Goal: Information Seeking & Learning: Learn about a topic

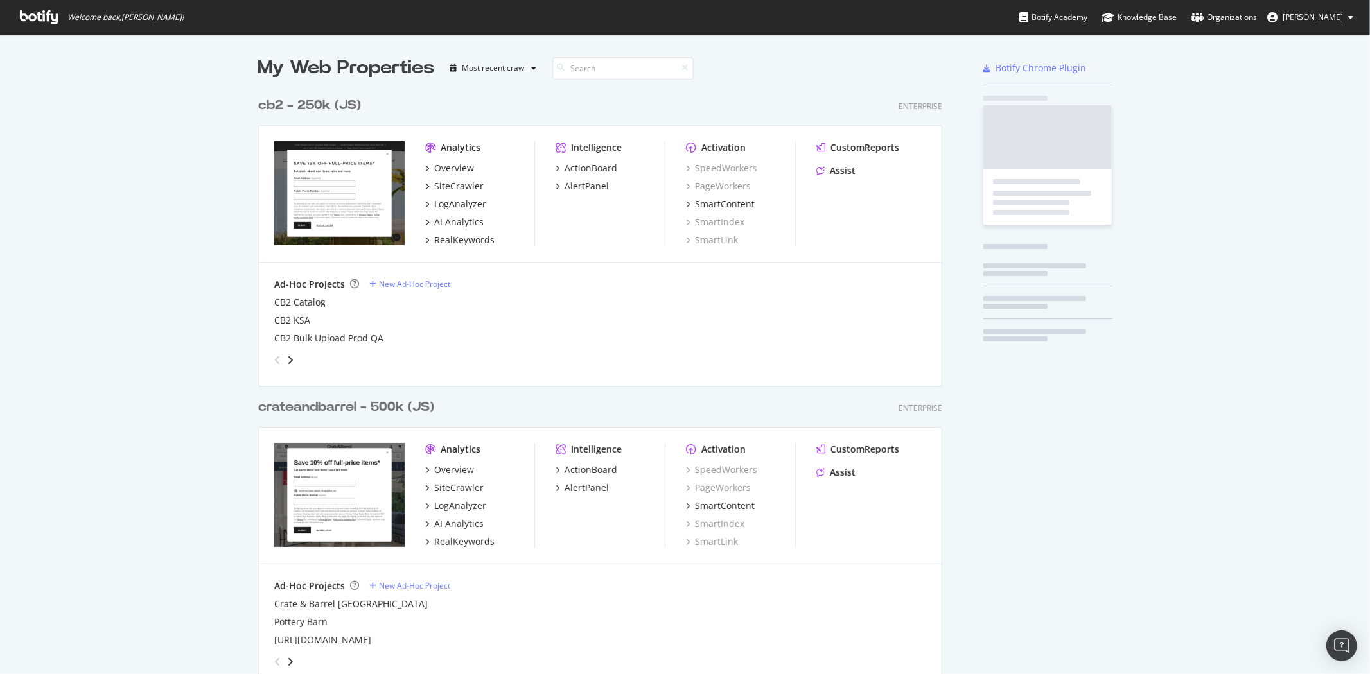
scroll to position [1344, 683]
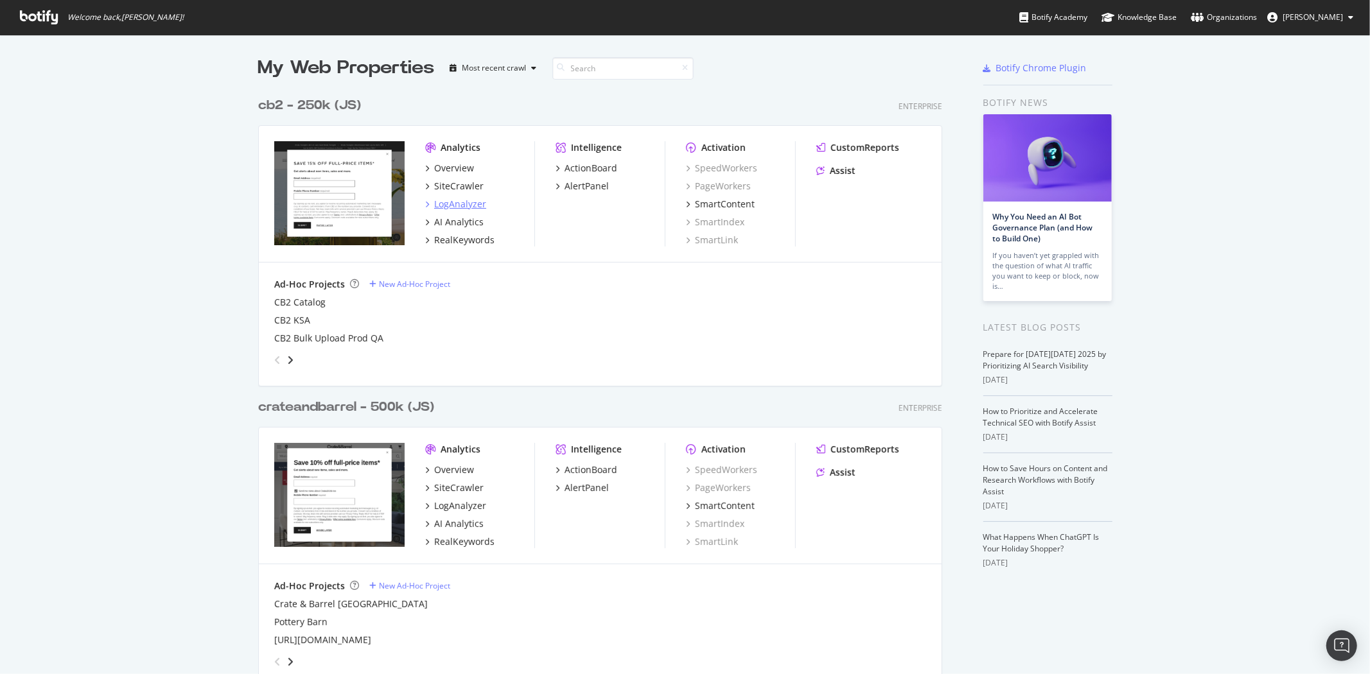
click at [460, 201] on div "LogAnalyzer" at bounding box center [460, 204] width 52 height 13
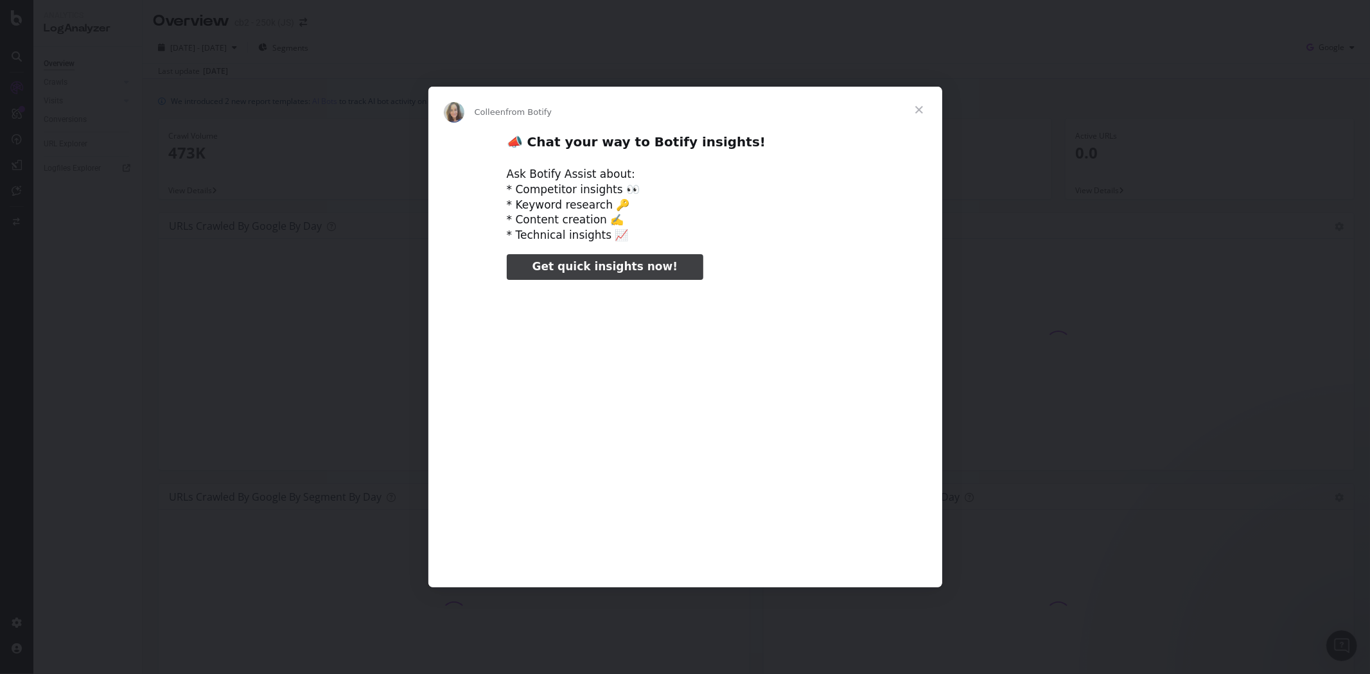
type input "26766"
click at [922, 108] on span "Close" at bounding box center [919, 110] width 46 height 46
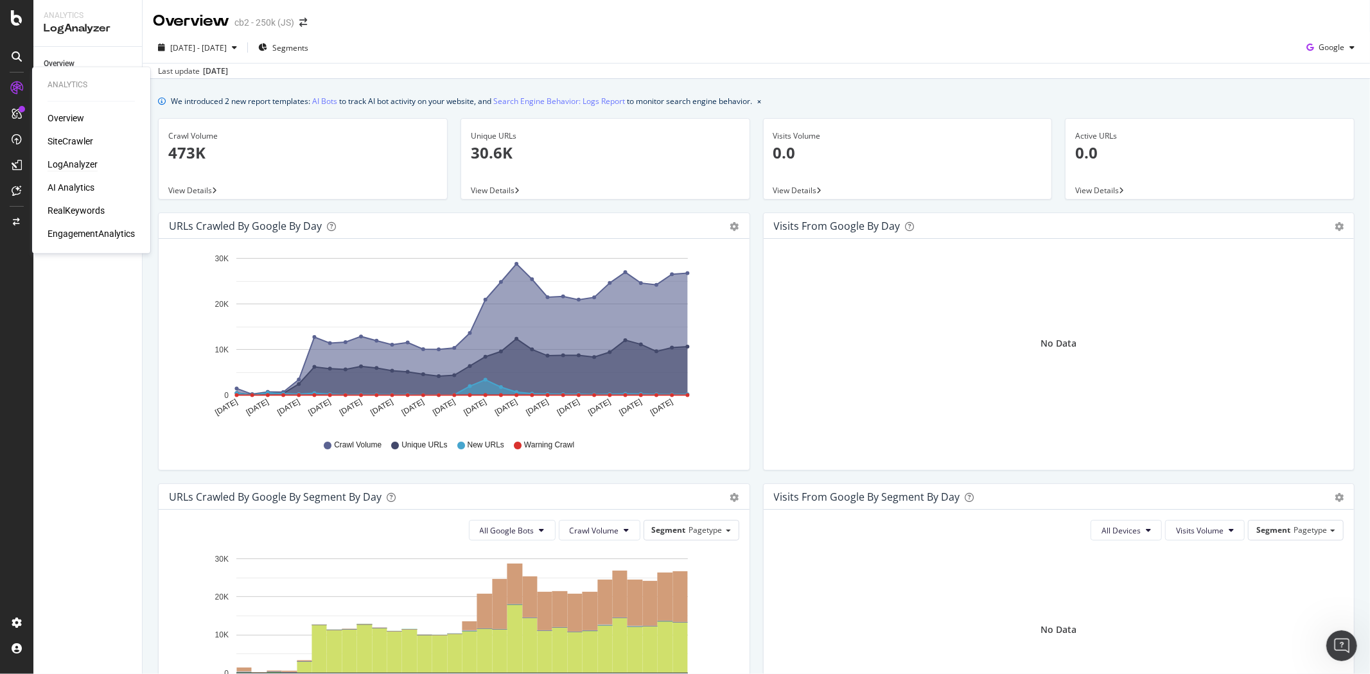
click at [85, 162] on div "LogAnalyzer" at bounding box center [73, 165] width 50 height 13
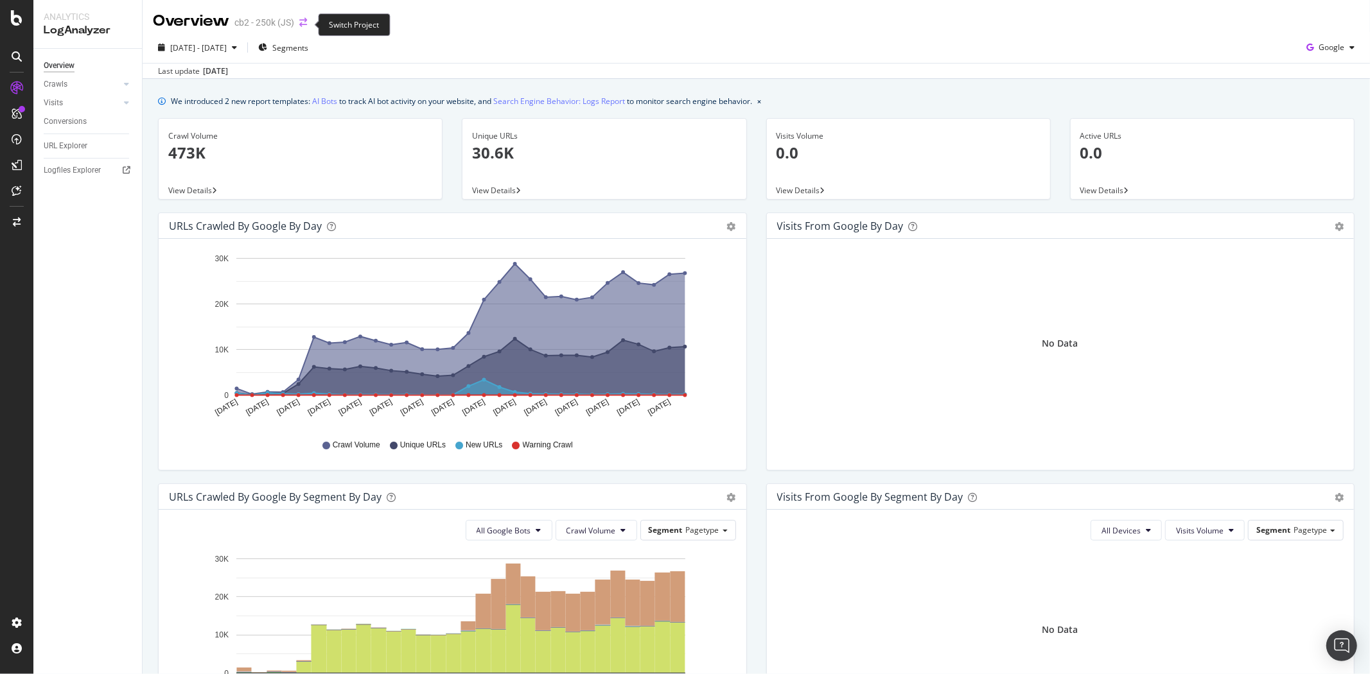
click at [305, 23] on icon "arrow-right-arrow-left" at bounding box center [303, 22] width 8 height 9
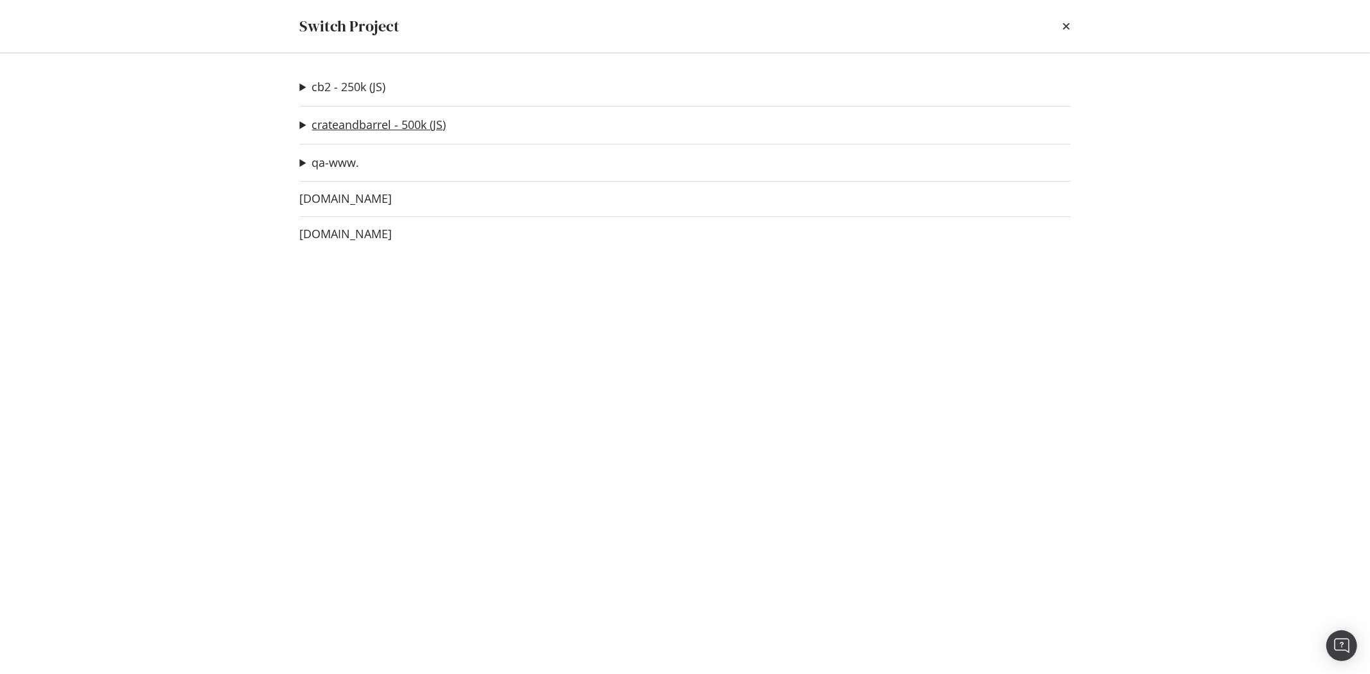
click at [362, 124] on link "crateandbarrel - 500k (JS)" at bounding box center [379, 124] width 134 height 13
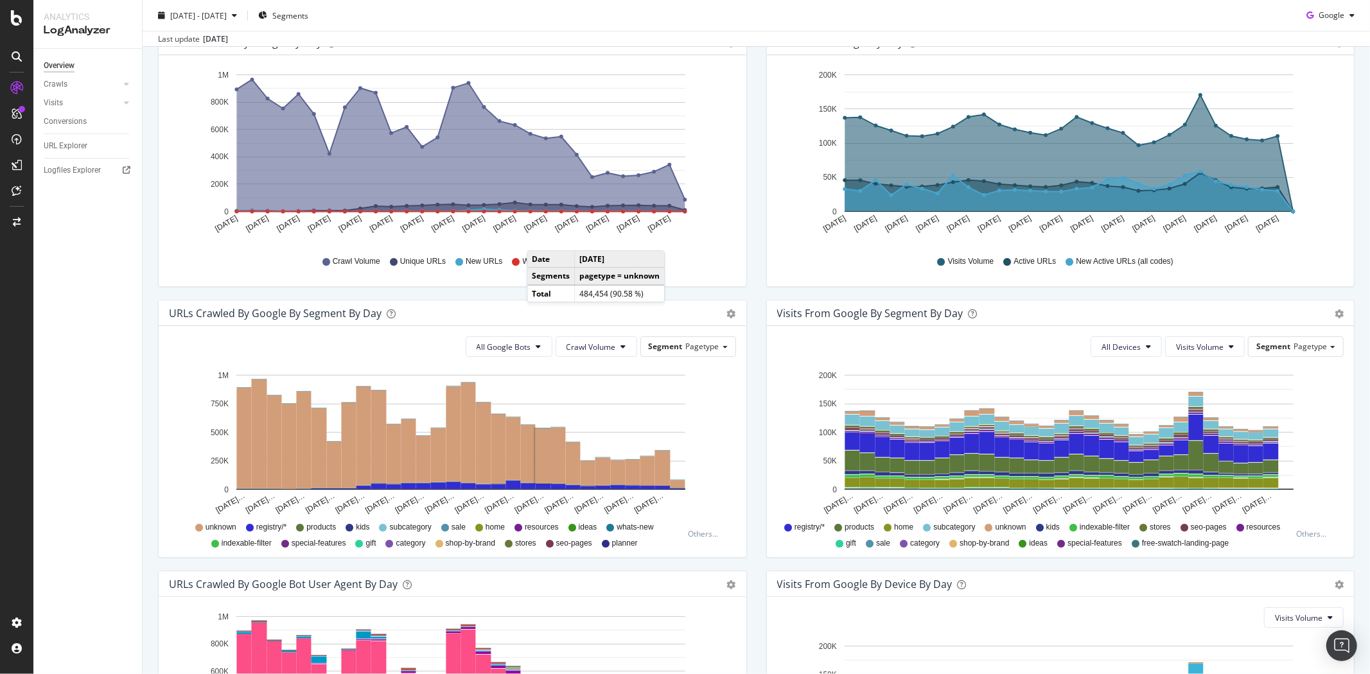
scroll to position [182, 0]
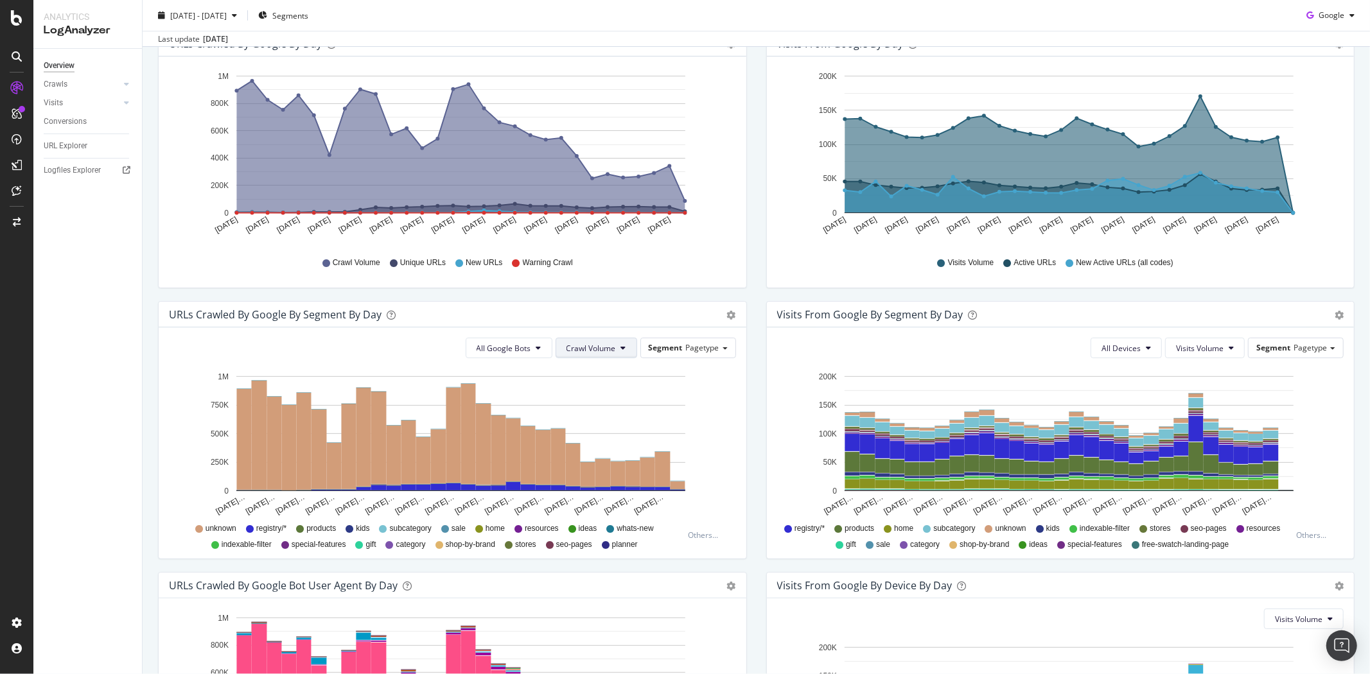
drag, startPoint x: 618, startPoint y: 351, endPoint x: 620, endPoint y: 344, distance: 7.3
click at [621, 351] on icon at bounding box center [623, 348] width 5 height 8
click at [525, 351] on span "All Google Bots" at bounding box center [503, 348] width 55 height 11
click at [715, 348] on div "Segment Pagetype" at bounding box center [688, 347] width 94 height 19
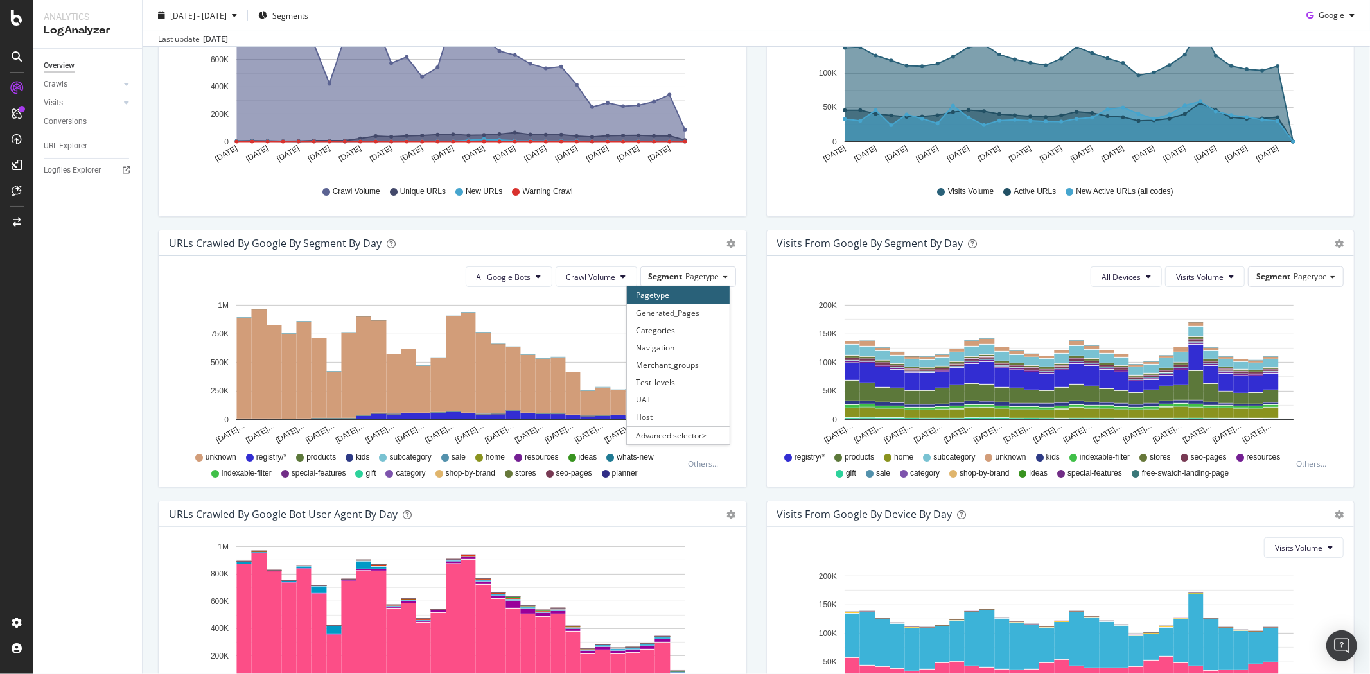
scroll to position [396, 0]
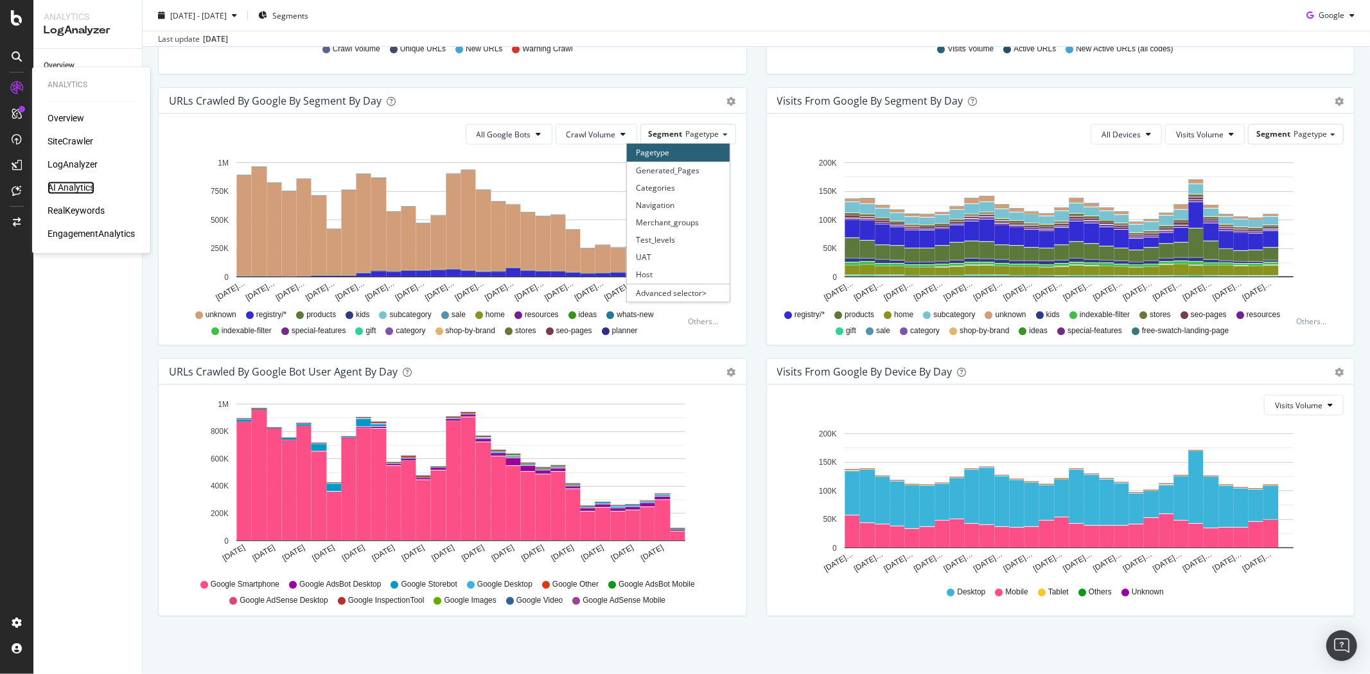
click at [67, 188] on div "AI Analytics" at bounding box center [71, 188] width 47 height 13
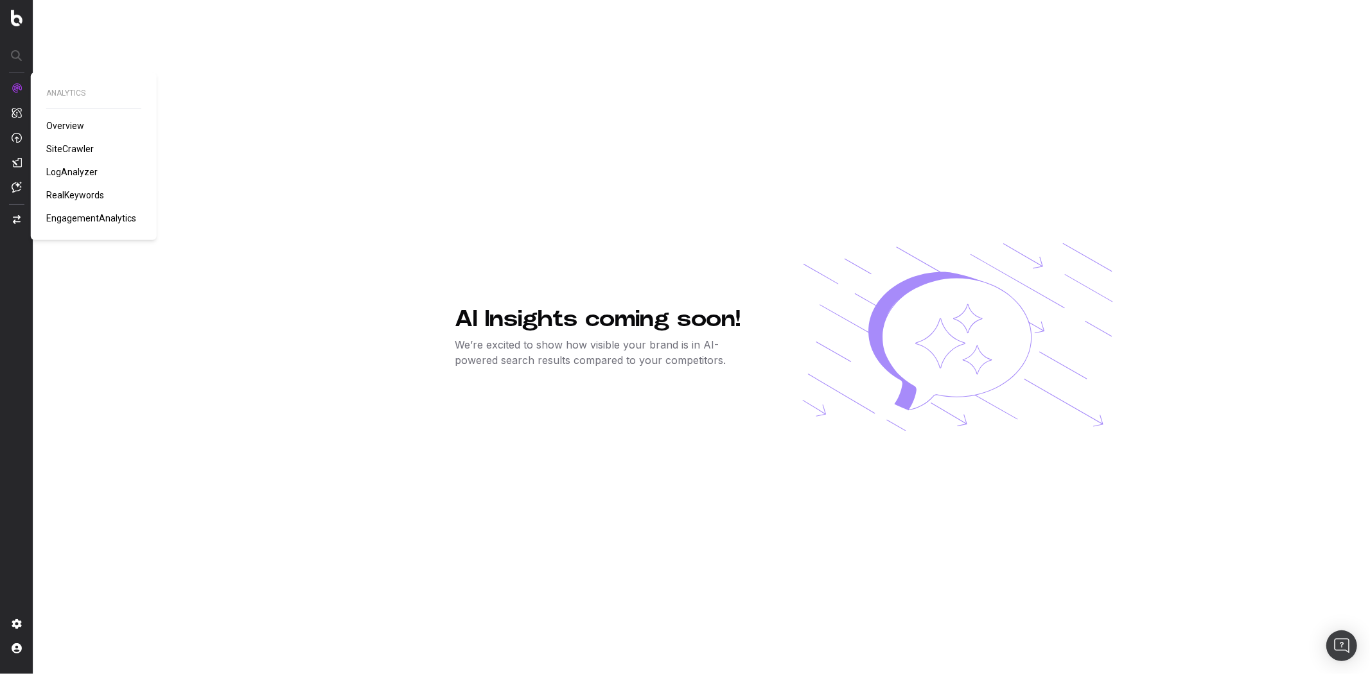
click at [75, 168] on span "LogAnalyzer" at bounding box center [71, 172] width 51 height 10
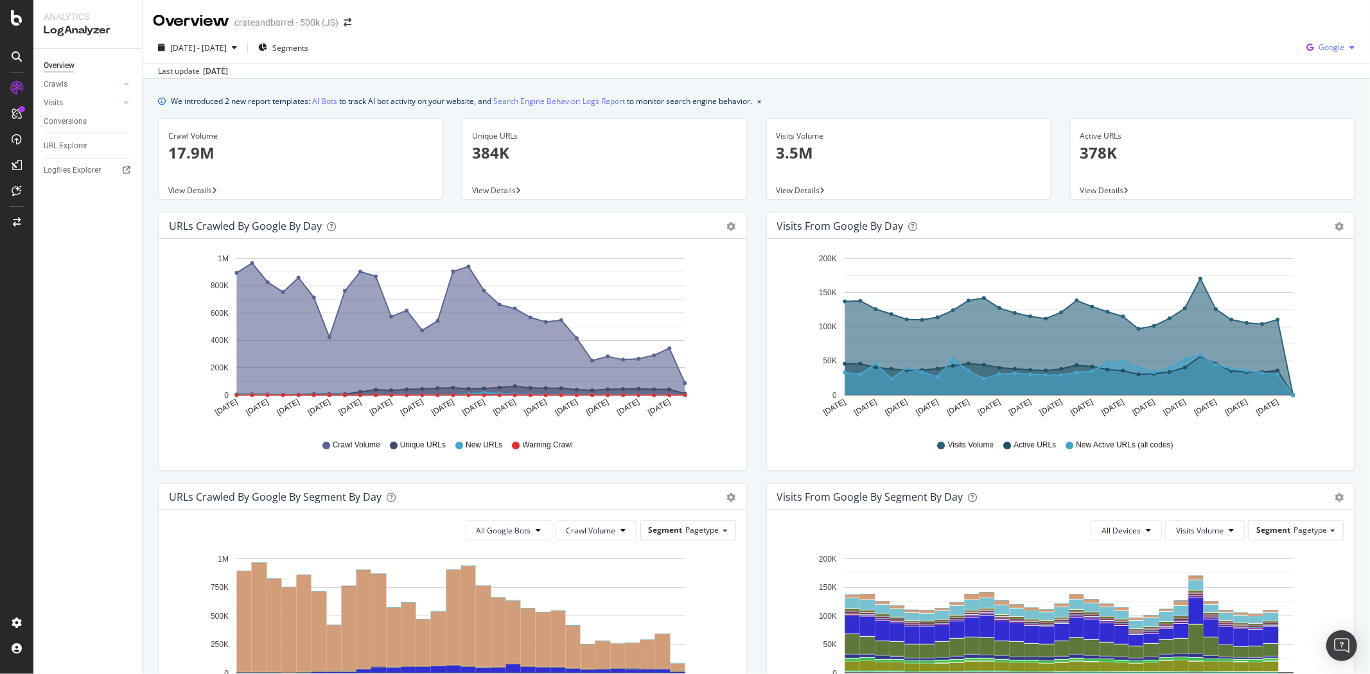
click at [1309, 55] on div "Google" at bounding box center [1330, 47] width 58 height 19
click at [1324, 121] on span "OpenAI" at bounding box center [1331, 121] width 48 height 12
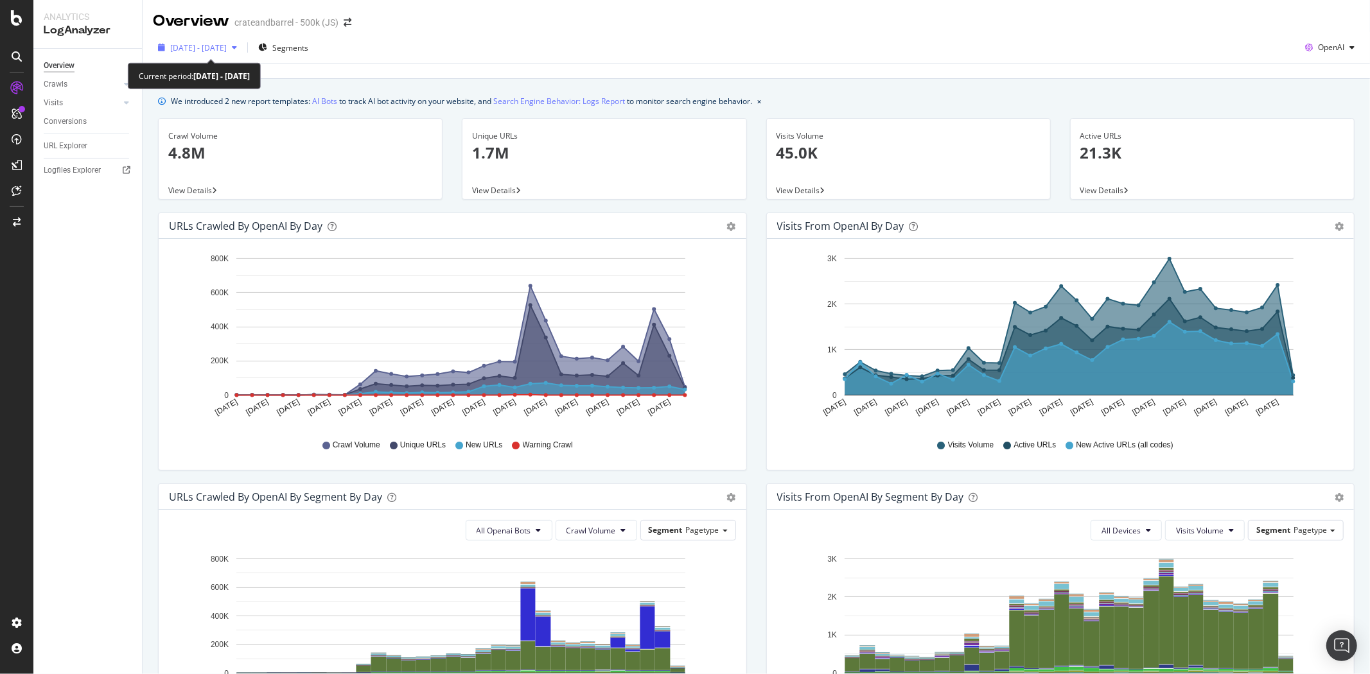
click at [227, 44] on span "[DATE] - [DATE]" at bounding box center [198, 47] width 57 height 11
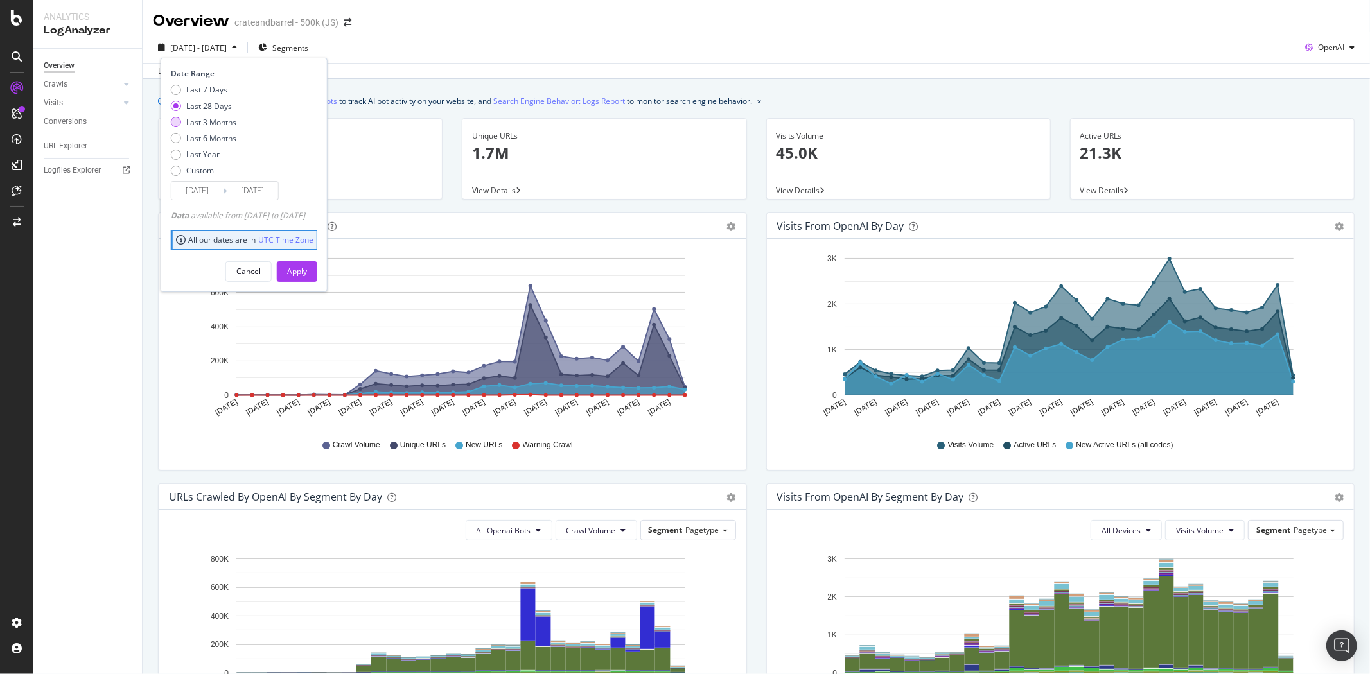
click at [221, 118] on div "Last 3 Months" at bounding box center [211, 122] width 50 height 11
type input "[DATE]"
click at [307, 270] on div "Apply" at bounding box center [297, 271] width 20 height 11
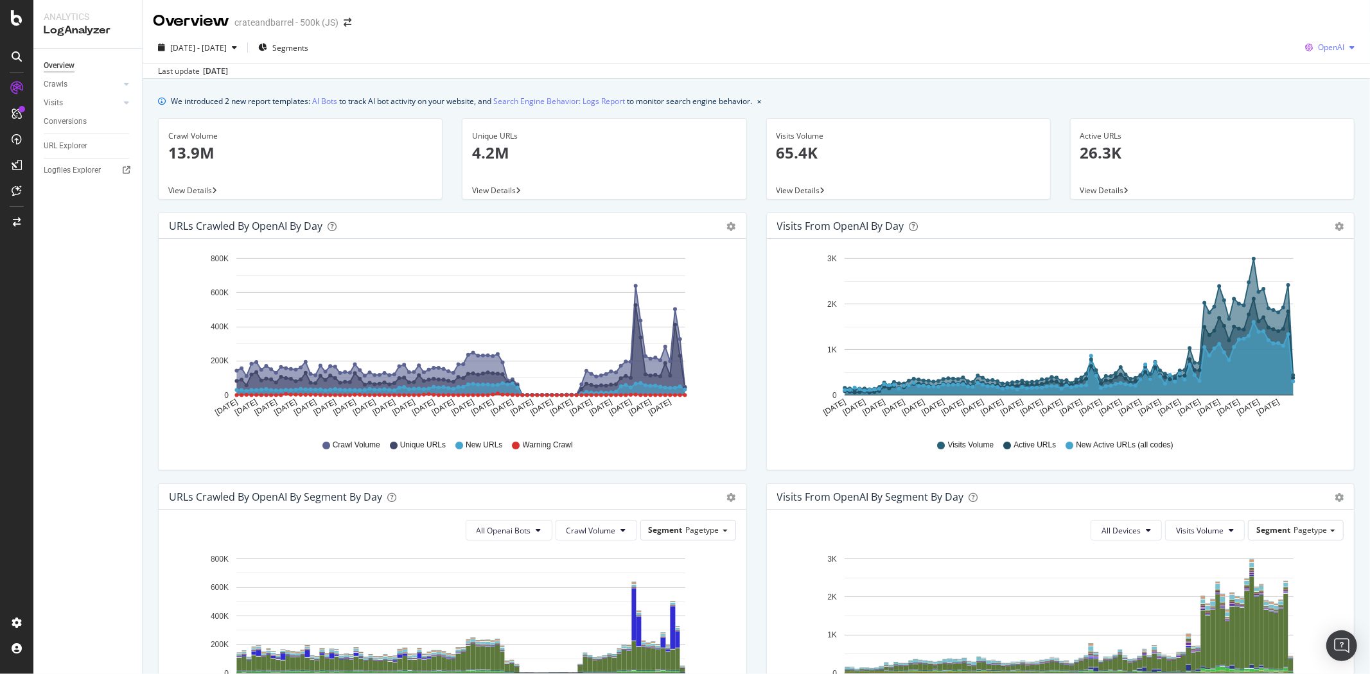
click at [1318, 46] on span "OpenAI" at bounding box center [1331, 47] width 26 height 11
click at [1315, 75] on span "Google" at bounding box center [1329, 73] width 48 height 12
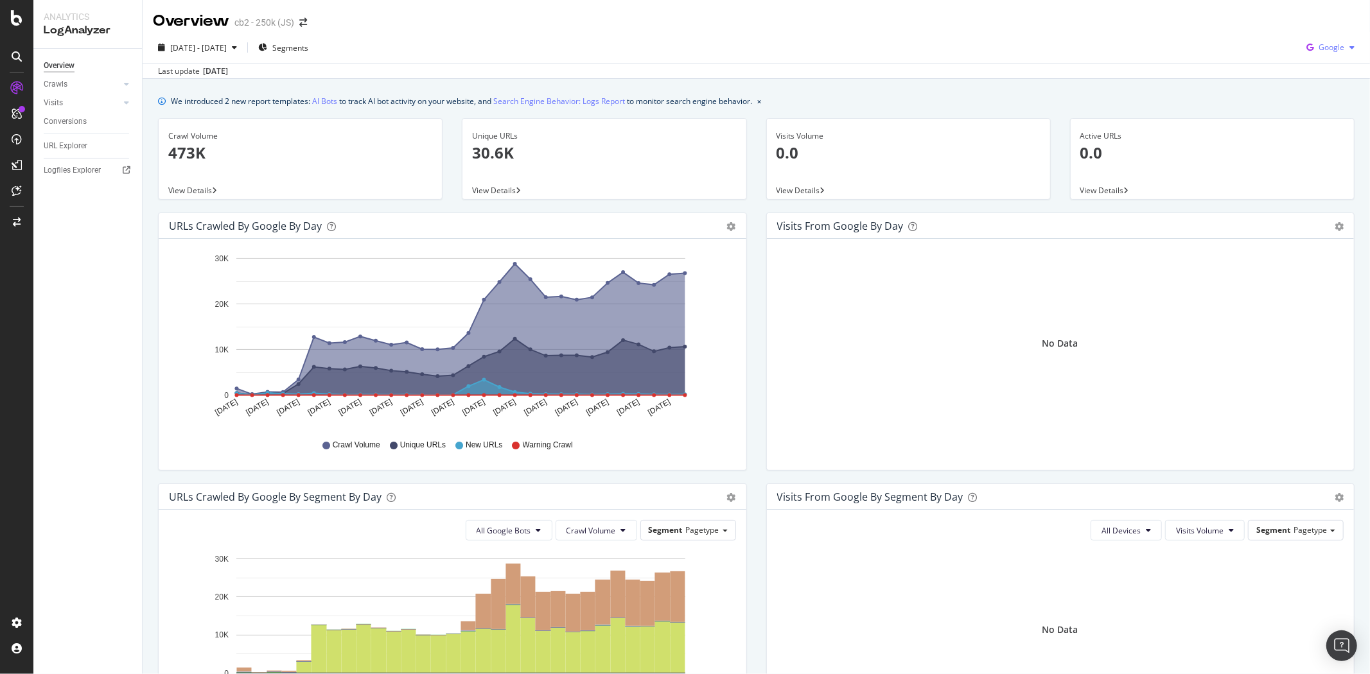
click at [1332, 47] on span "Google" at bounding box center [1331, 47] width 26 height 11
click at [1331, 118] on span "OpenAI" at bounding box center [1331, 121] width 48 height 12
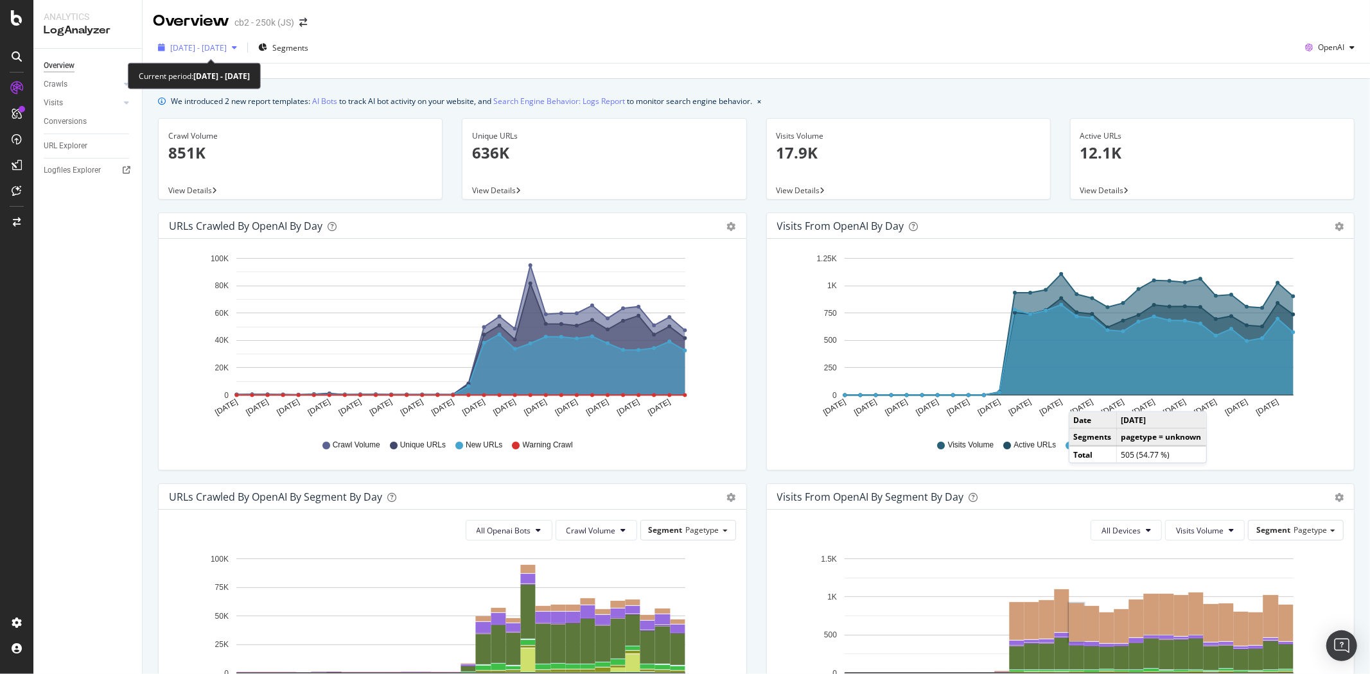
click at [242, 48] on div "button" at bounding box center [234, 48] width 15 height 8
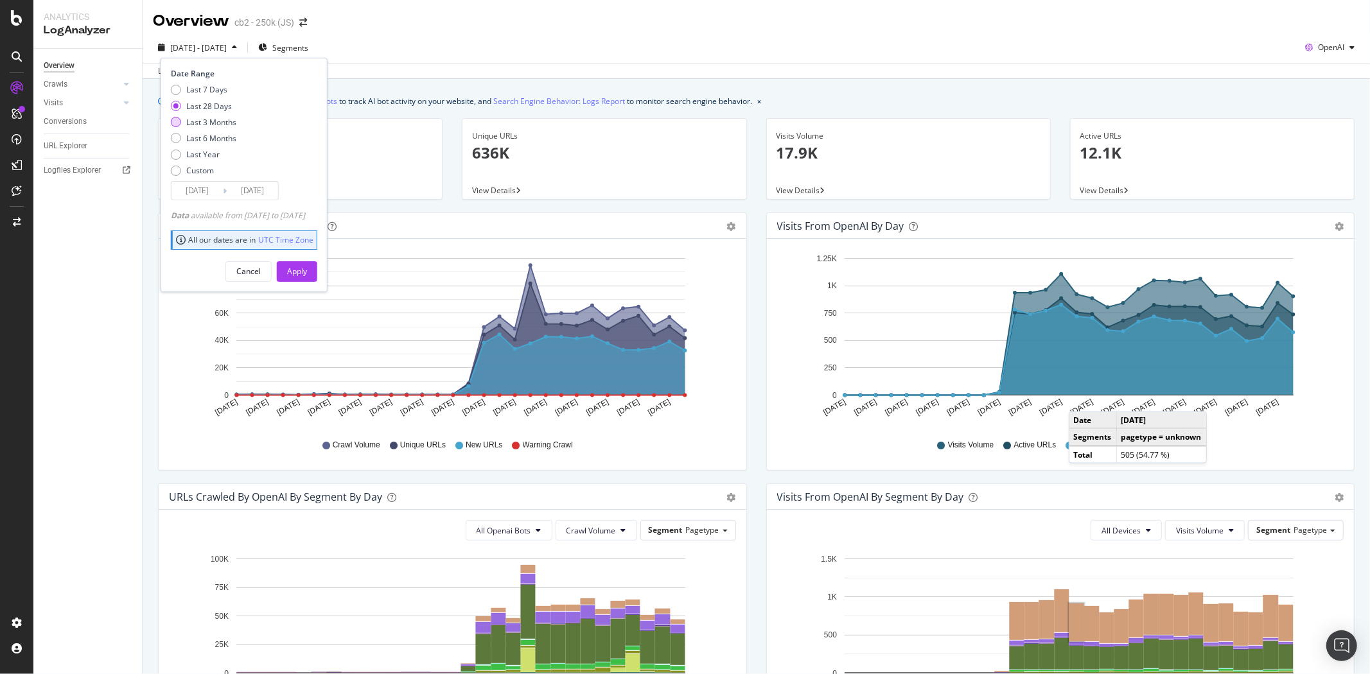
click at [225, 125] on div "Last 3 Months" at bounding box center [211, 122] width 50 height 11
type input "[DATE]"
click at [307, 279] on div "Apply" at bounding box center [297, 271] width 20 height 19
